Goal: Task Accomplishment & Management: Manage account settings

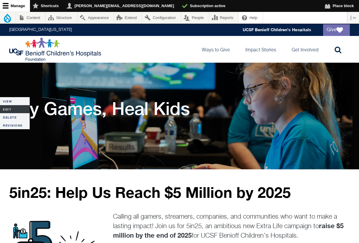
click at [11, 106] on link "Edit" at bounding box center [15, 109] width 30 height 8
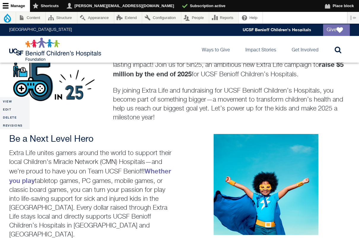
scroll to position [227, 0]
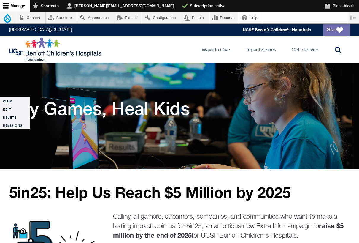
scroll to position [7, 0]
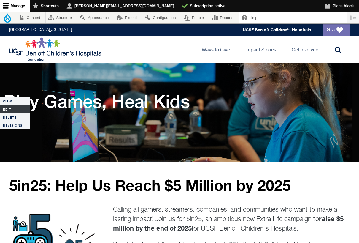
click at [11, 110] on link "Edit" at bounding box center [15, 109] width 30 height 8
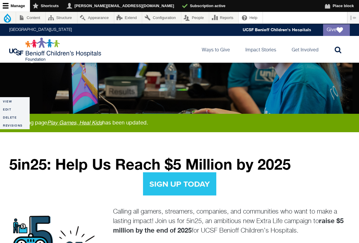
scroll to position [65, 0]
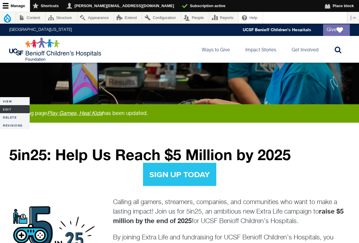
click at [10, 109] on link "Edit" at bounding box center [15, 109] width 30 height 8
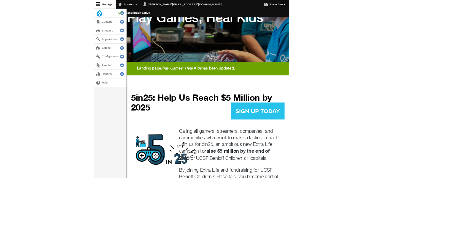
scroll to position [73, 0]
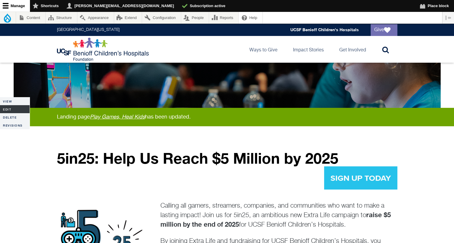
click at [13, 107] on link "Edit" at bounding box center [15, 109] width 30 height 8
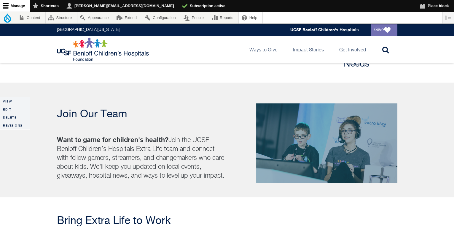
scroll to position [777, 0]
click at [12, 109] on link "Edit" at bounding box center [15, 109] width 30 height 8
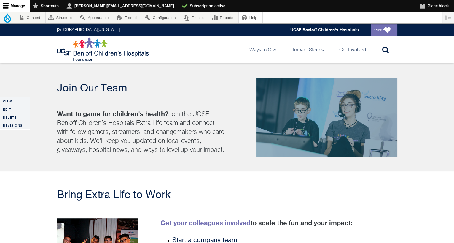
scroll to position [779, 0]
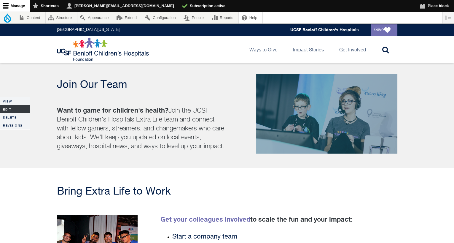
click at [9, 109] on link "Edit" at bounding box center [15, 109] width 30 height 8
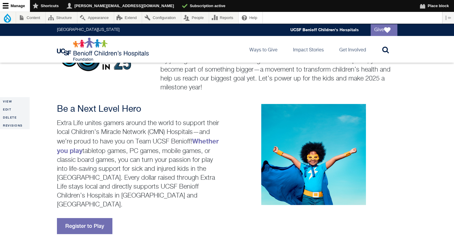
scroll to position [214, 0]
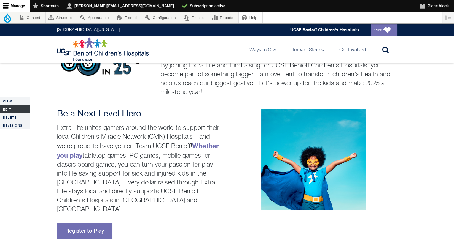
click at [7, 108] on link "Edit" at bounding box center [15, 109] width 30 height 8
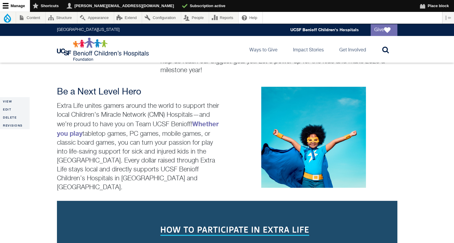
scroll to position [216, 0]
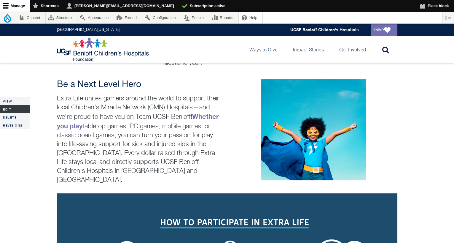
click at [7, 109] on link "Edit" at bounding box center [15, 109] width 30 height 8
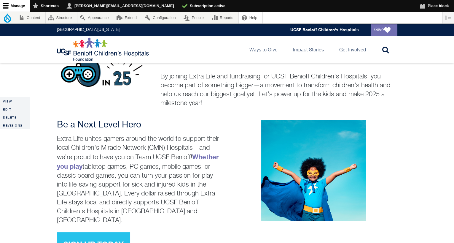
scroll to position [210, 0]
